Goal: Task Accomplishment & Management: Use online tool/utility

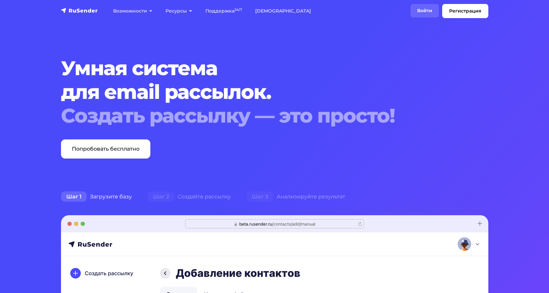
click at [426, 12] on link "Войти" at bounding box center [424, 11] width 28 height 14
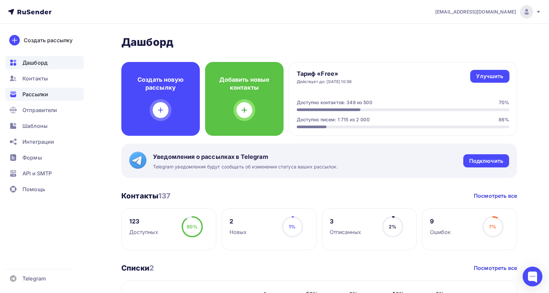
click at [45, 94] on span "Рассылки" at bounding box center [35, 94] width 26 height 8
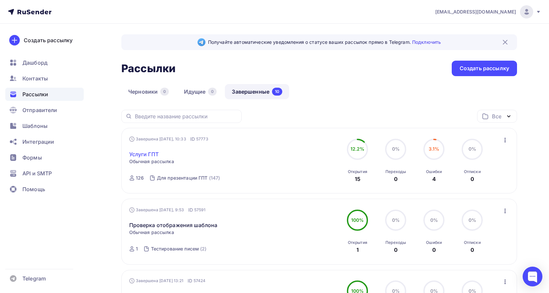
click at [152, 154] on link "Услуги ГПТ" at bounding box center [143, 154] width 29 height 8
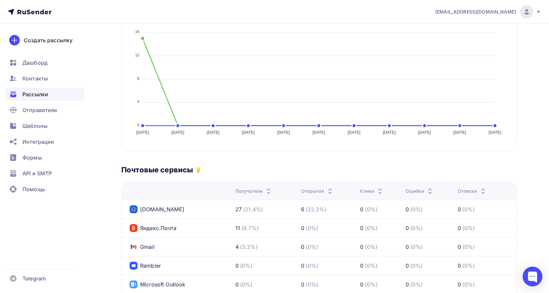
scroll to position [165, 0]
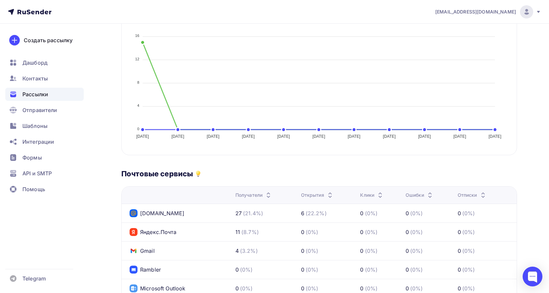
click at [93, 126] on div "Назад Услуги ГПТ Услуги ГПТ Завершена #57773 Завершена Сегодня, 10:33 Копироват…" at bounding box center [274, 163] width 540 height 609
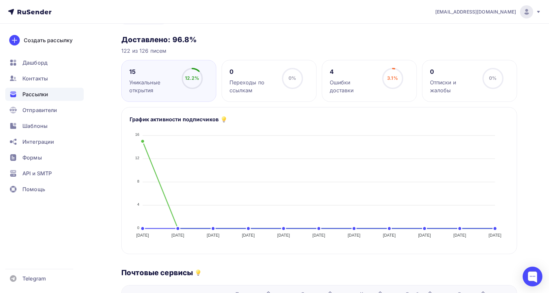
scroll to position [33, 0]
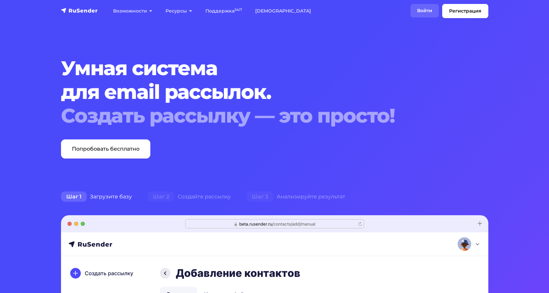
click at [422, 11] on link "Войти" at bounding box center [424, 11] width 28 height 14
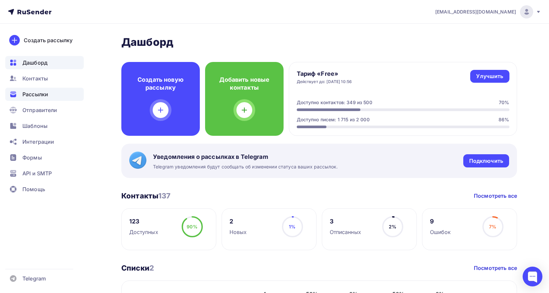
click at [44, 92] on span "Рассылки" at bounding box center [35, 94] width 26 height 8
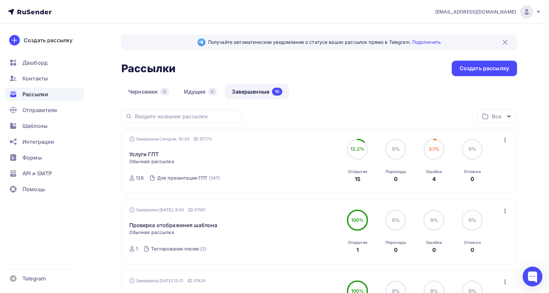
click at [505, 42] on img at bounding box center [505, 42] width 8 height 8
